Goal: Information Seeking & Learning: Learn about a topic

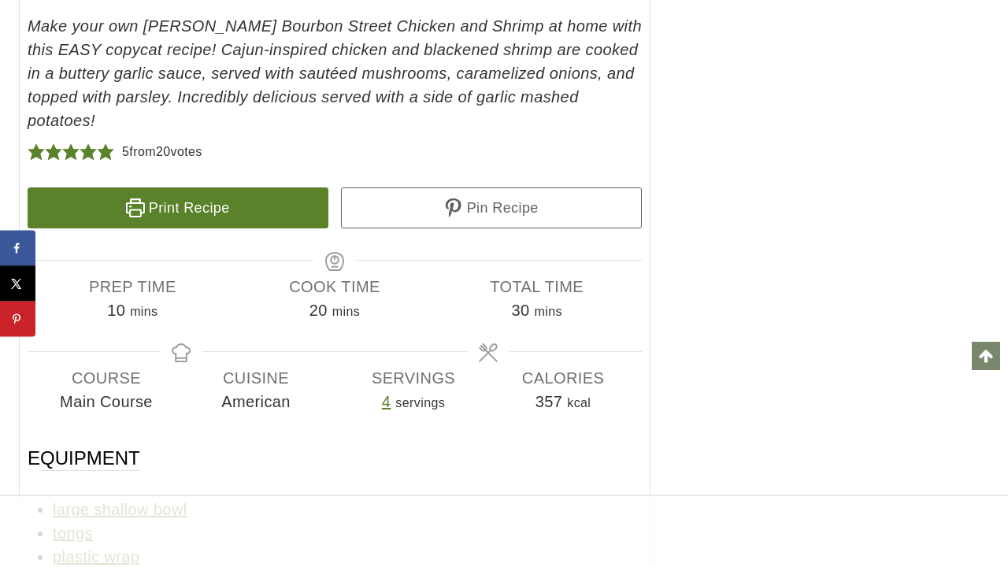
scroll to position [11095, 0]
